Goal: Task Accomplishment & Management: Use online tool/utility

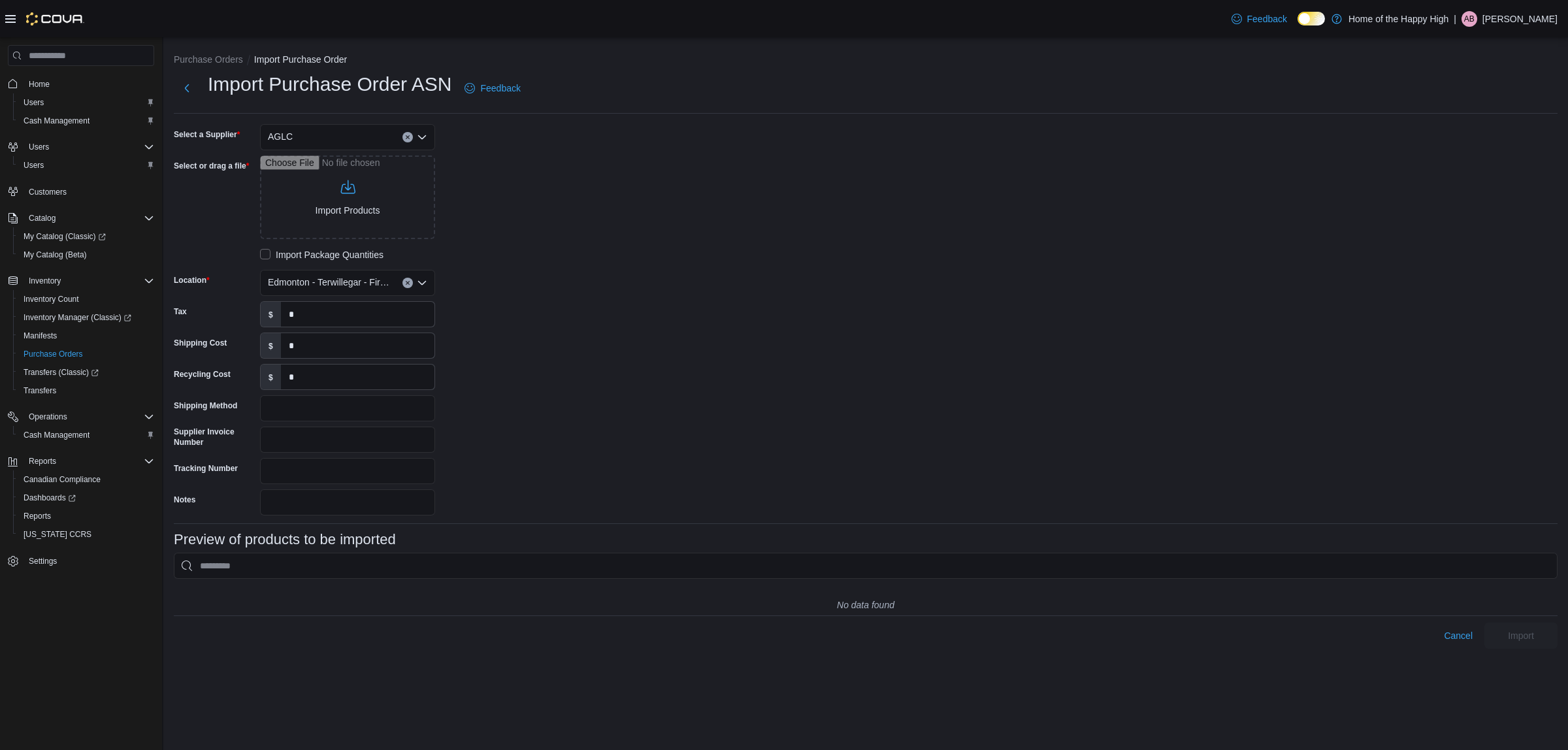
drag, startPoint x: 0, startPoint y: 0, endPoint x: 360, endPoint y: 425, distance: 557.0
click at [360, 425] on div "Select a Supplier AGLC Select or drag a file Import Products Import Package Qua…" at bounding box center [369, 320] width 392 height 391
click at [359, 440] on input "Supplier Invoice Number" at bounding box center [348, 440] width 175 height 27
paste input "********"
type input "********"
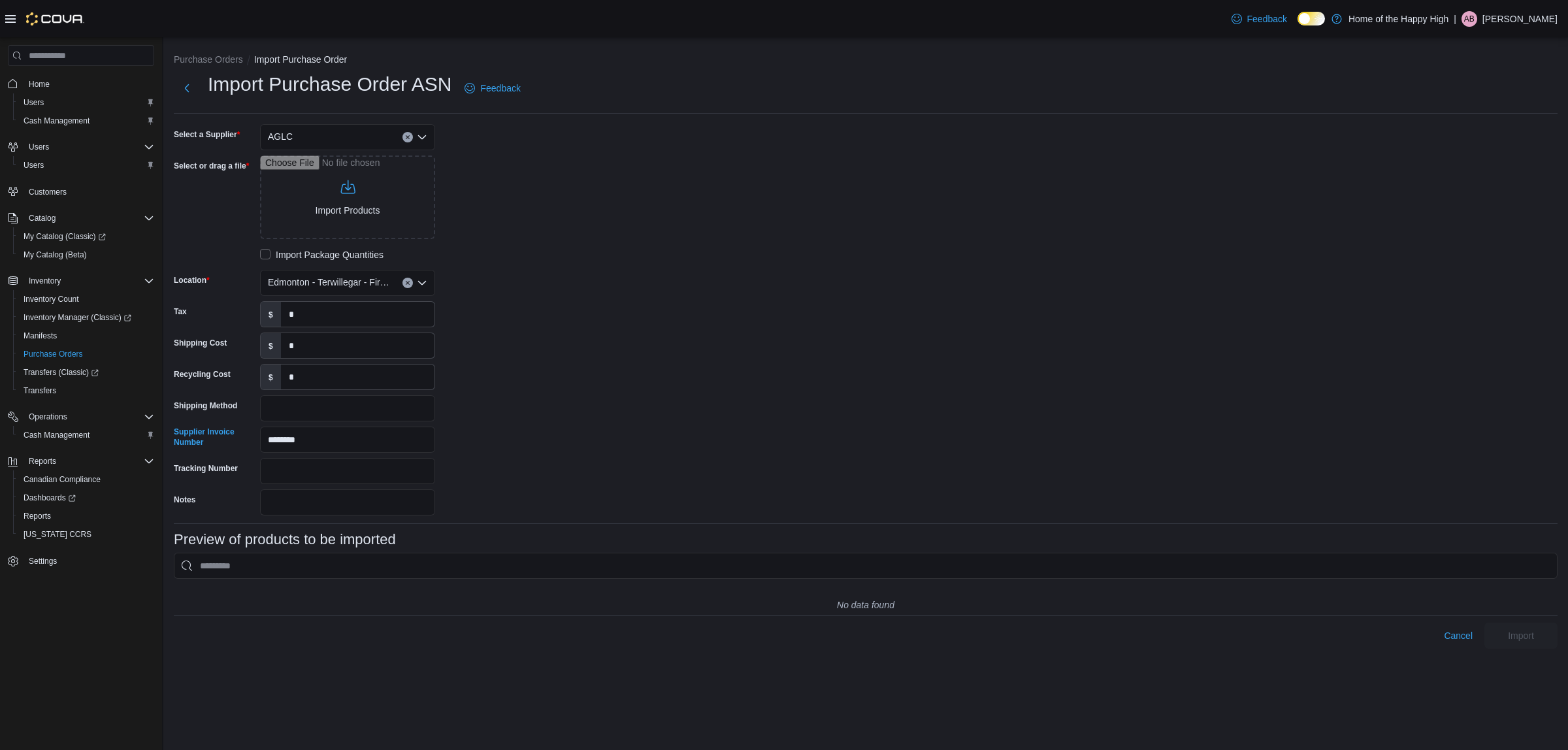
click at [541, 432] on div "Select a Supplier AGLC Select or drag a file Import Products Import Package Qua…" at bounding box center [369, 320] width 392 height 391
click at [376, 211] on input "Select or drag a file" at bounding box center [348, 197] width 175 height 83
type input "**********"
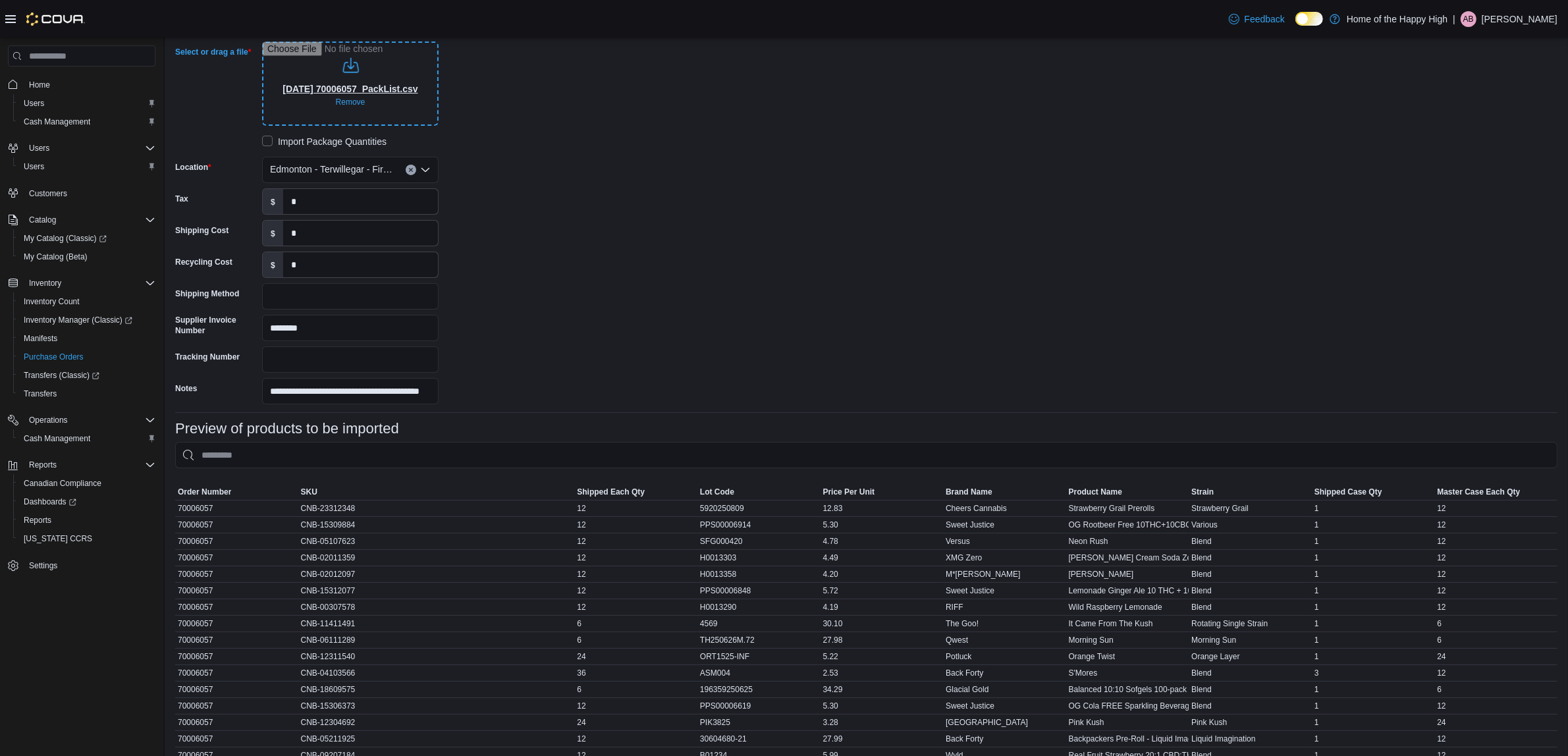
scroll to position [362, 0]
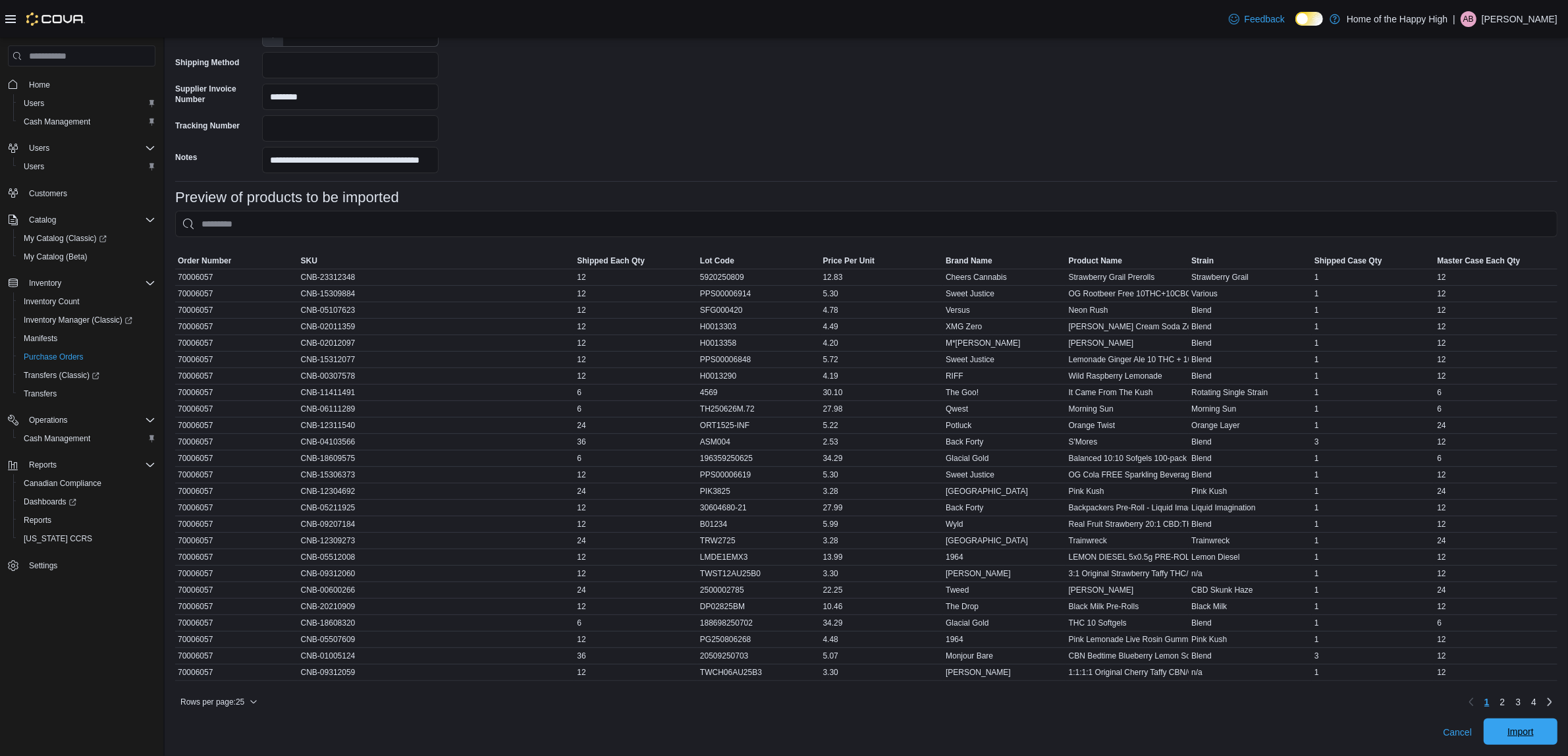
click at [1516, 729] on span "Import" at bounding box center [1521, 732] width 58 height 27
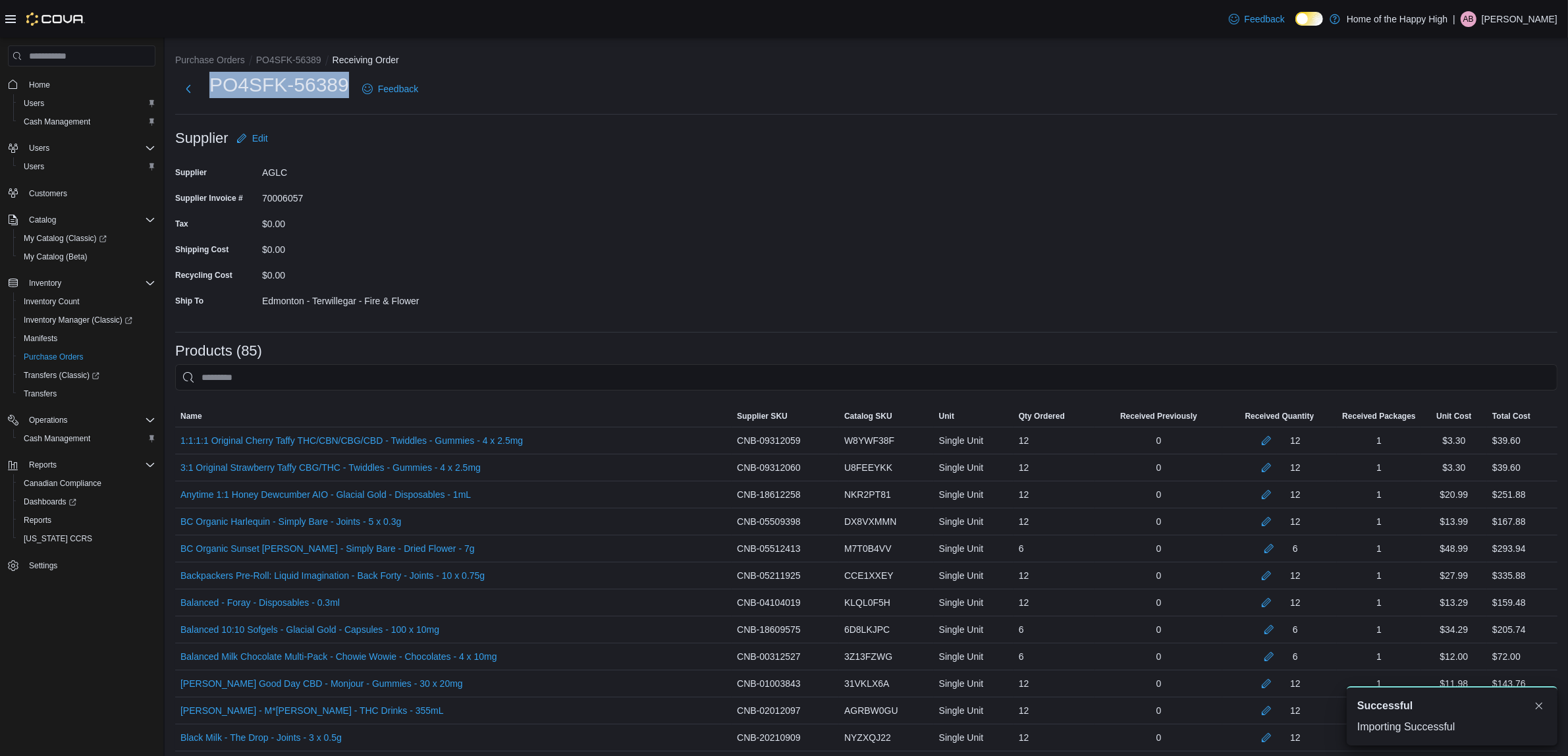
drag, startPoint x: 203, startPoint y: 84, endPoint x: 346, endPoint y: 93, distance: 143.3
click at [346, 93] on div "PO4SFK-56389 Feedback" at bounding box center [299, 88] width 248 height 34
copy h1 "PO4SFK-56389"
click at [429, 302] on div "Edmonton - Terwillegar - Fire & Flower" at bounding box center [351, 298] width 177 height 16
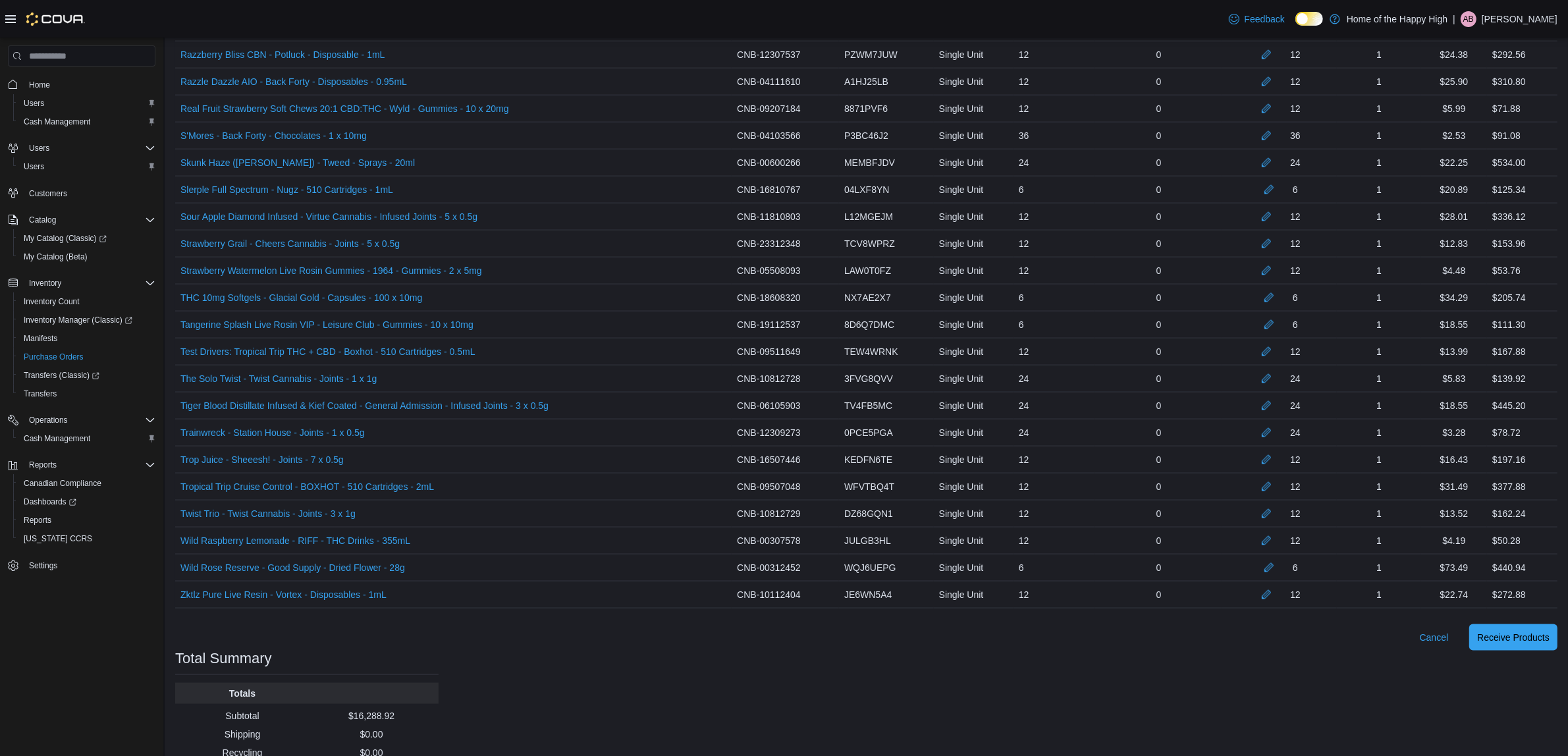
scroll to position [2189, 0]
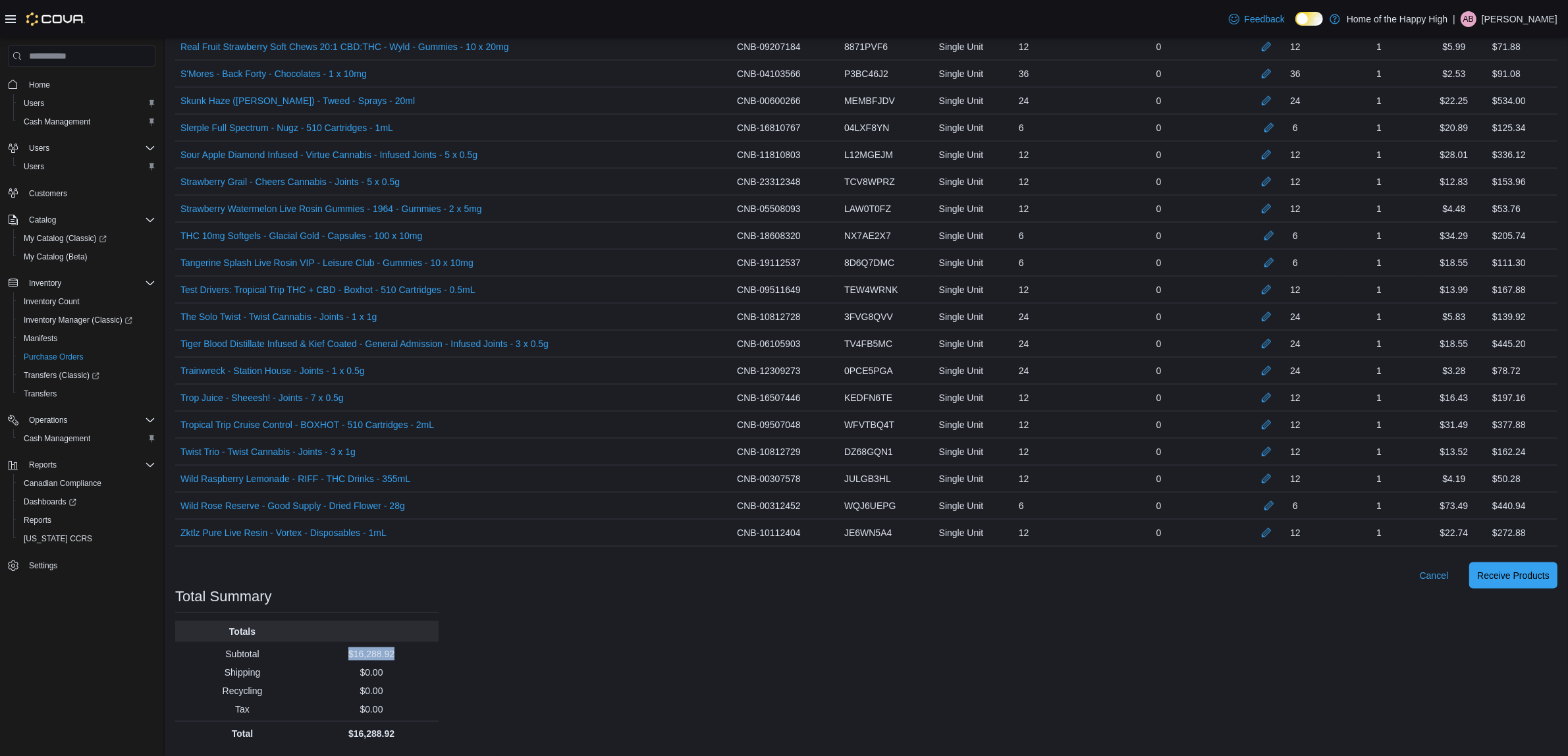
drag, startPoint x: 406, startPoint y: 654, endPoint x: 340, endPoint y: 657, distance: 66.1
click at [340, 657] on p "$16,288.92" at bounding box center [371, 653] width 124 height 13
copy p "$16,288.92"
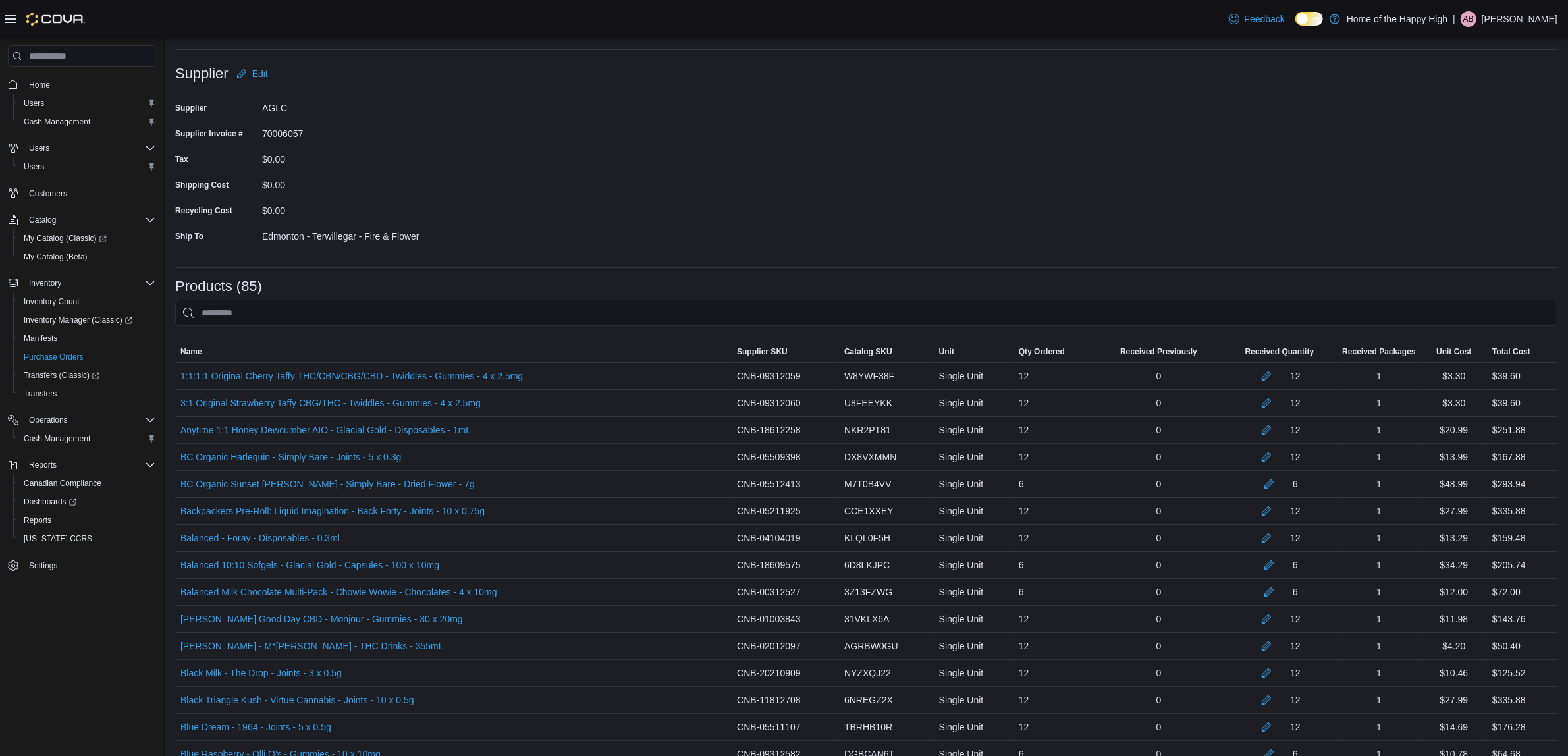
scroll to position [0, 0]
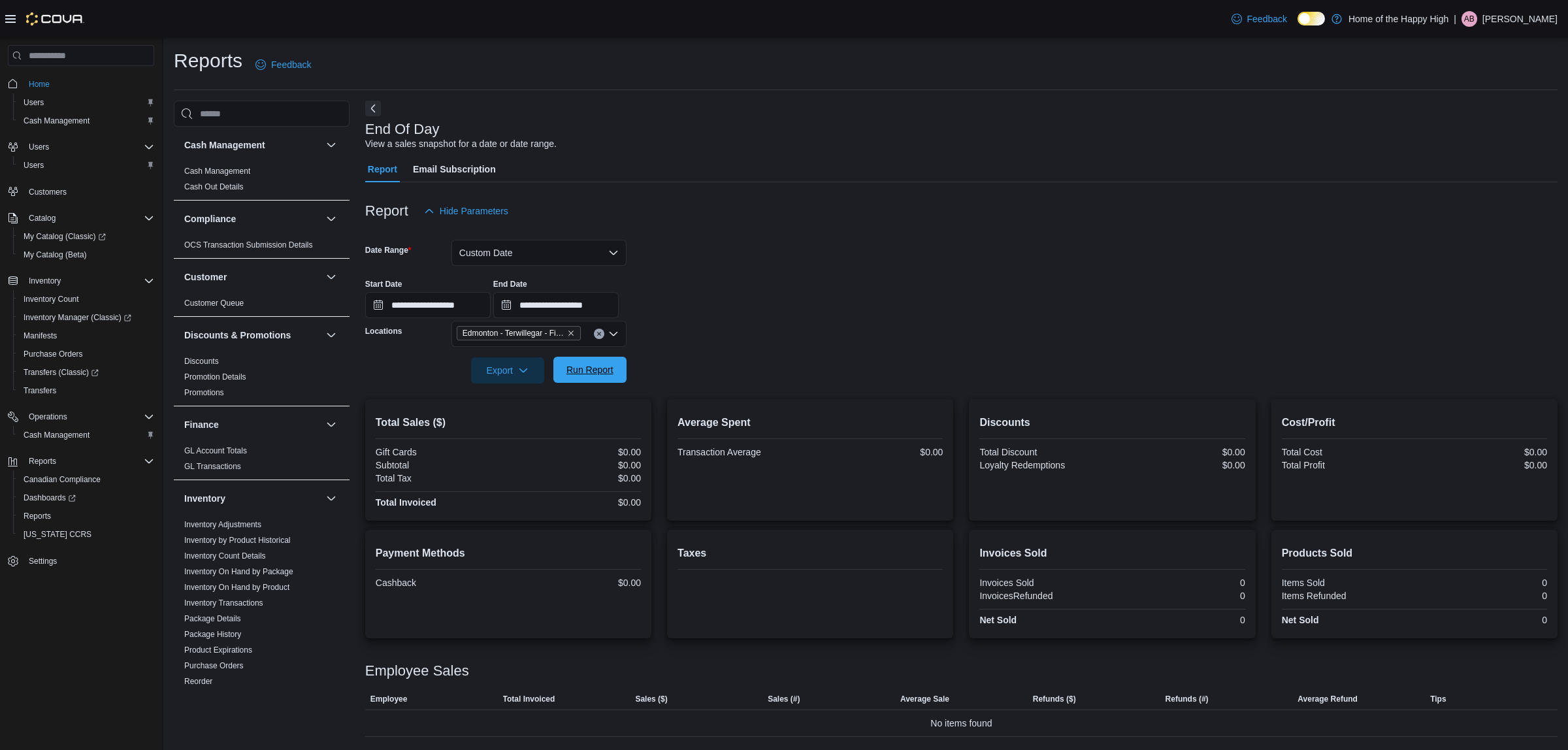
click at [603, 369] on span "Run Report" at bounding box center [590, 369] width 47 height 13
